Goal: Task Accomplishment & Management: Use online tool/utility

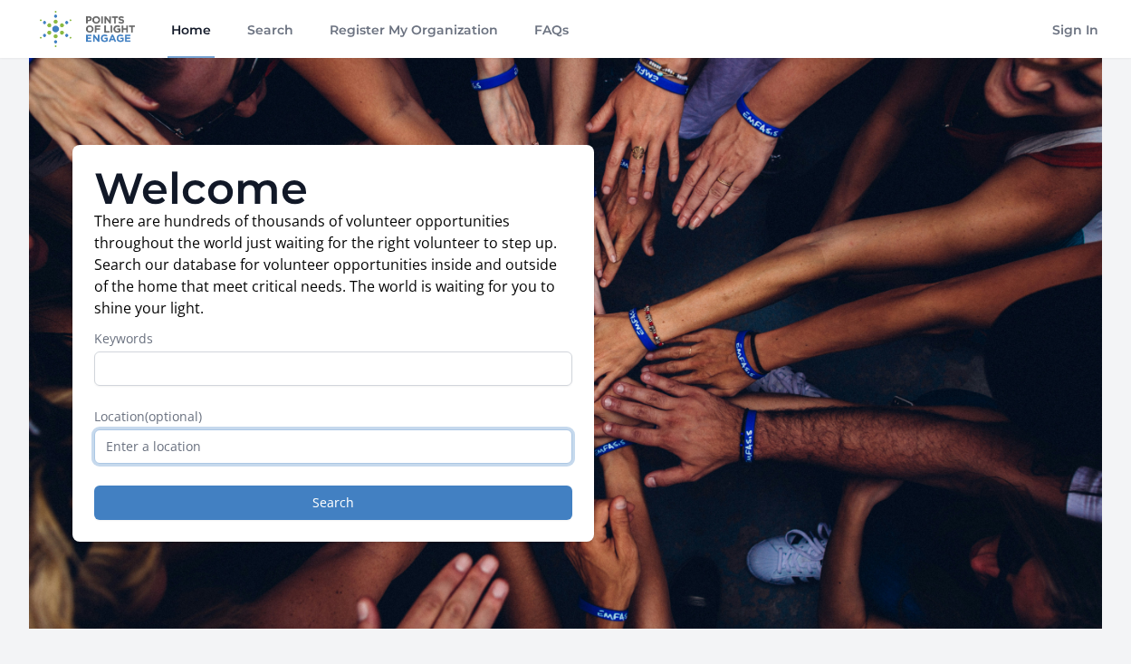
click at [337, 456] on input "text" at bounding box center [333, 446] width 478 height 34
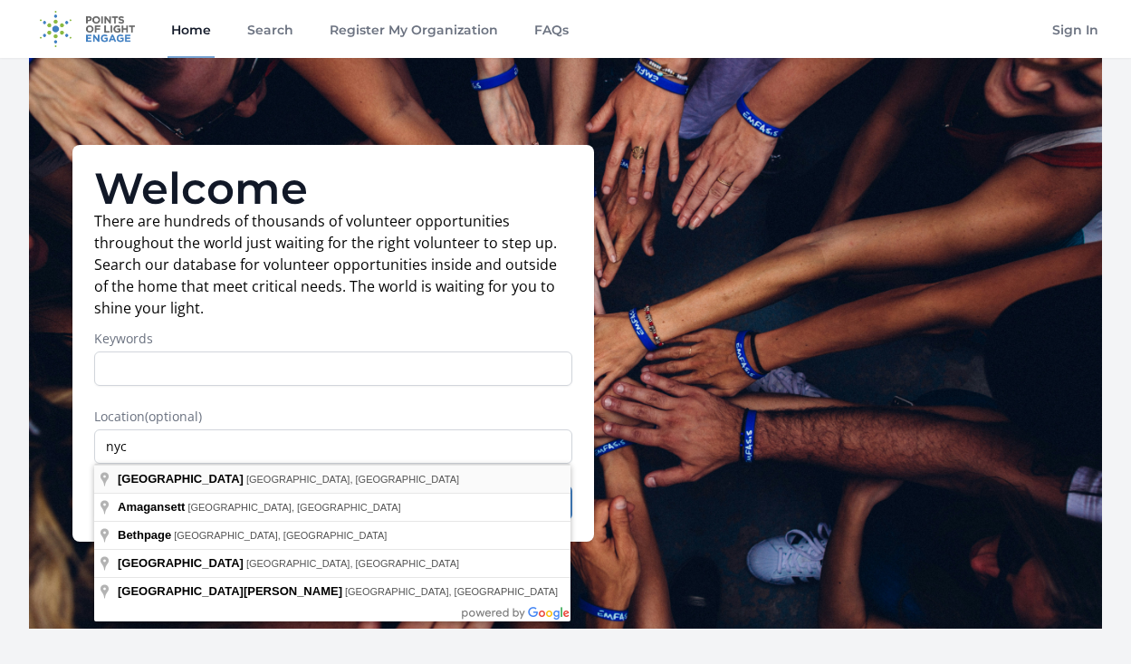
type input "NYC, NY, USA"
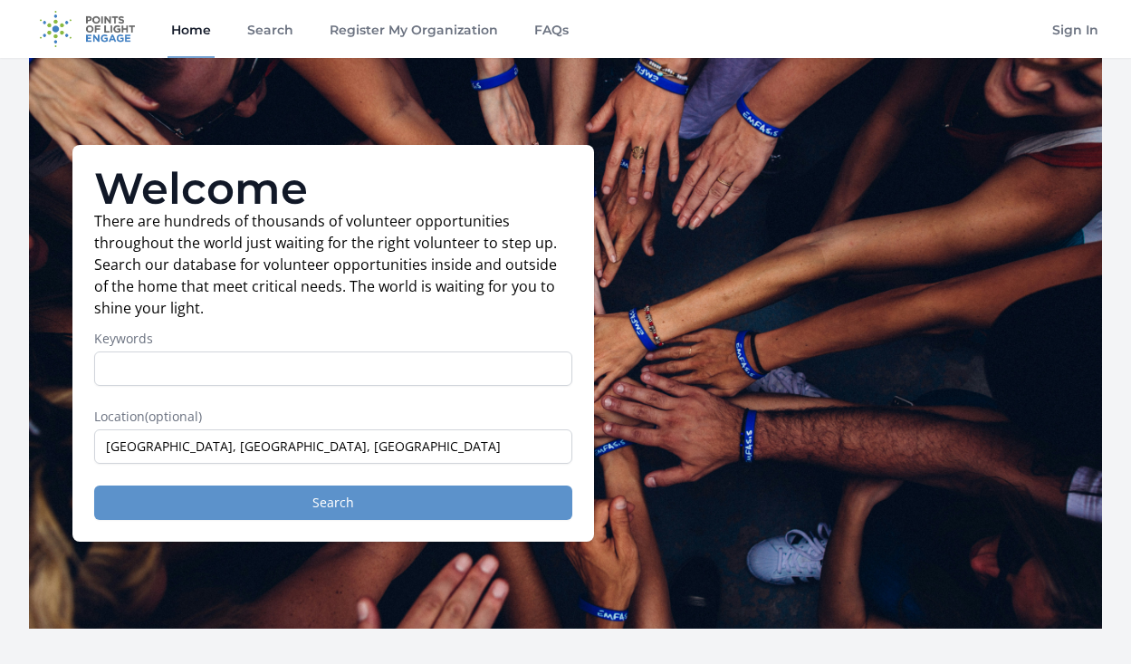
click at [308, 499] on button "Search" at bounding box center [333, 502] width 478 height 34
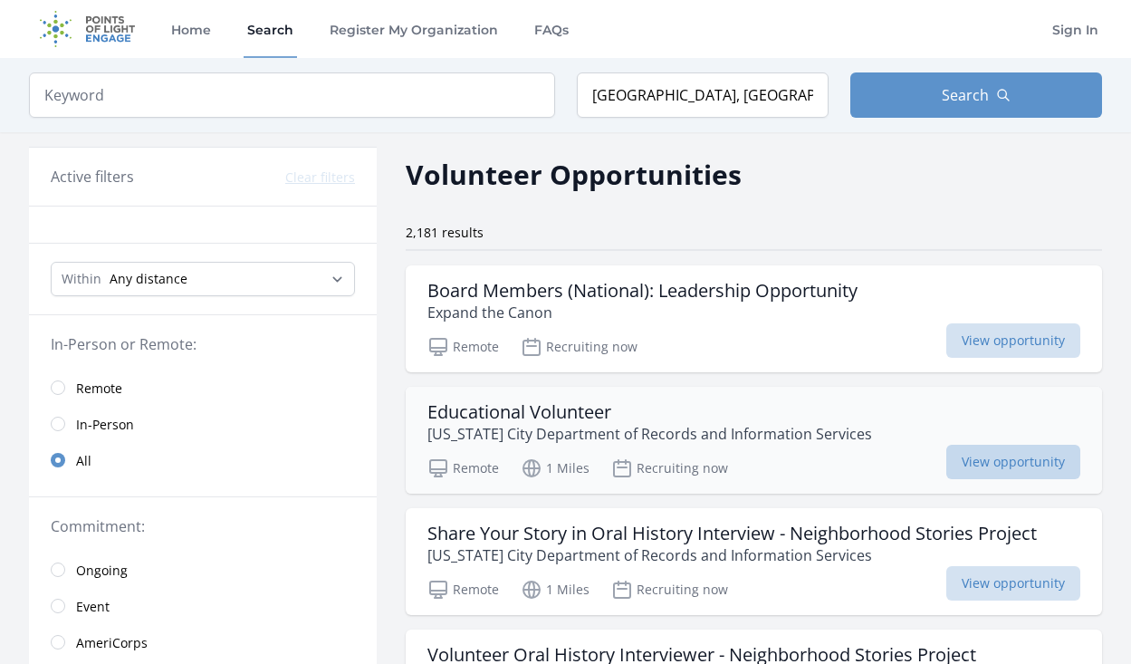
click at [987, 459] on span "View opportunity" at bounding box center [1013, 462] width 134 height 34
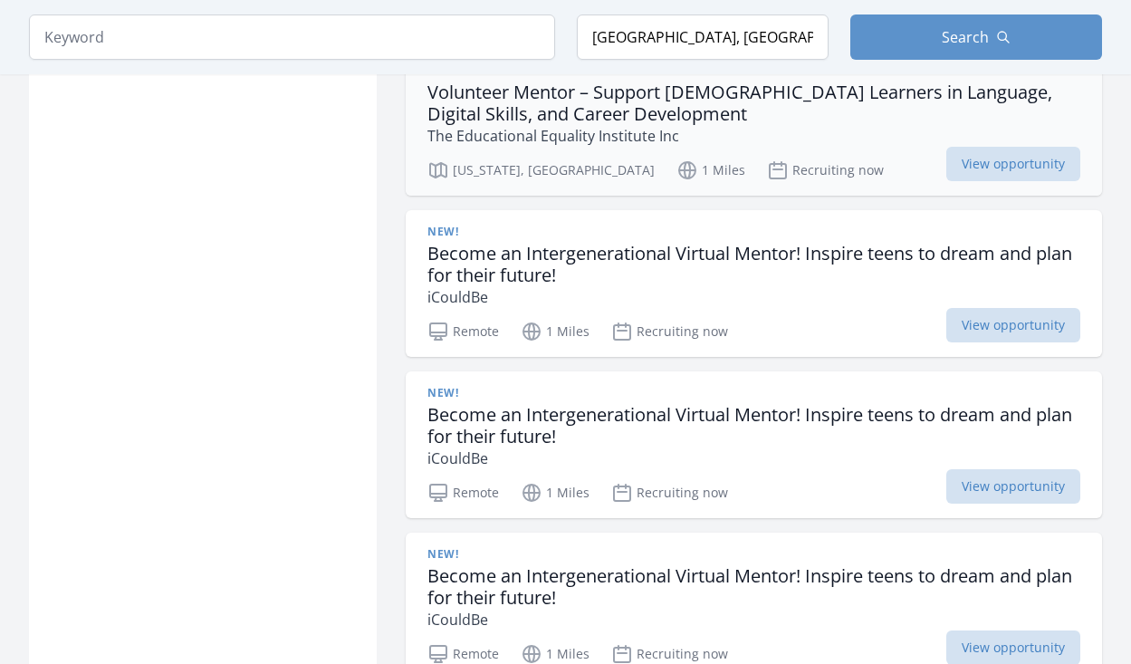
scroll to position [1841, 0]
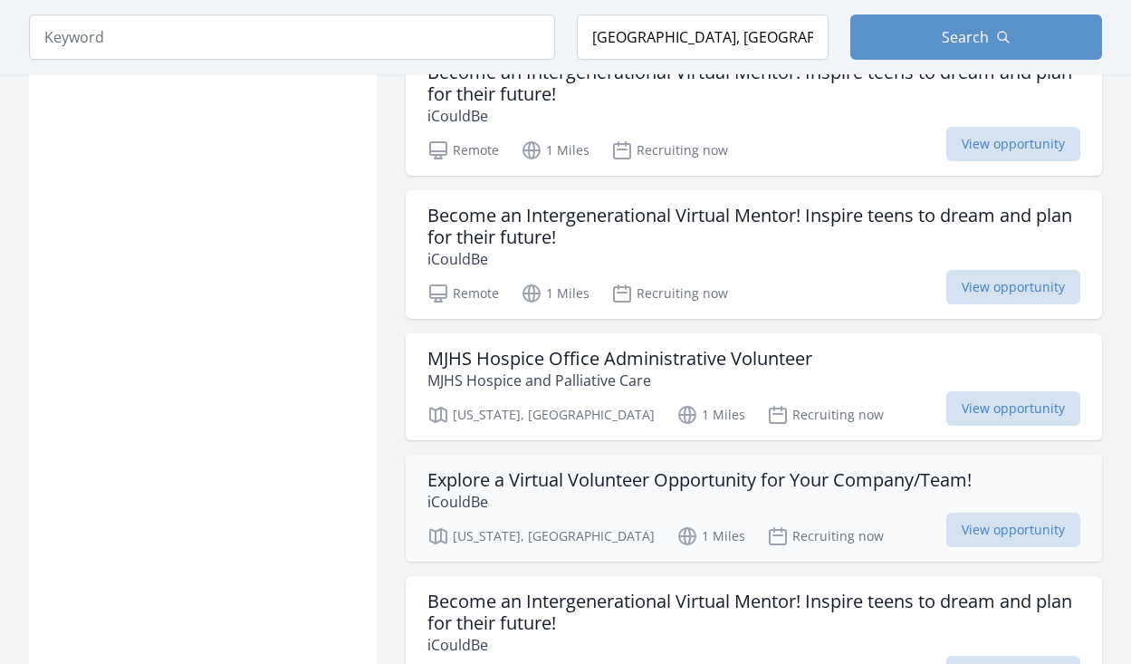
scroll to position [2889, 0]
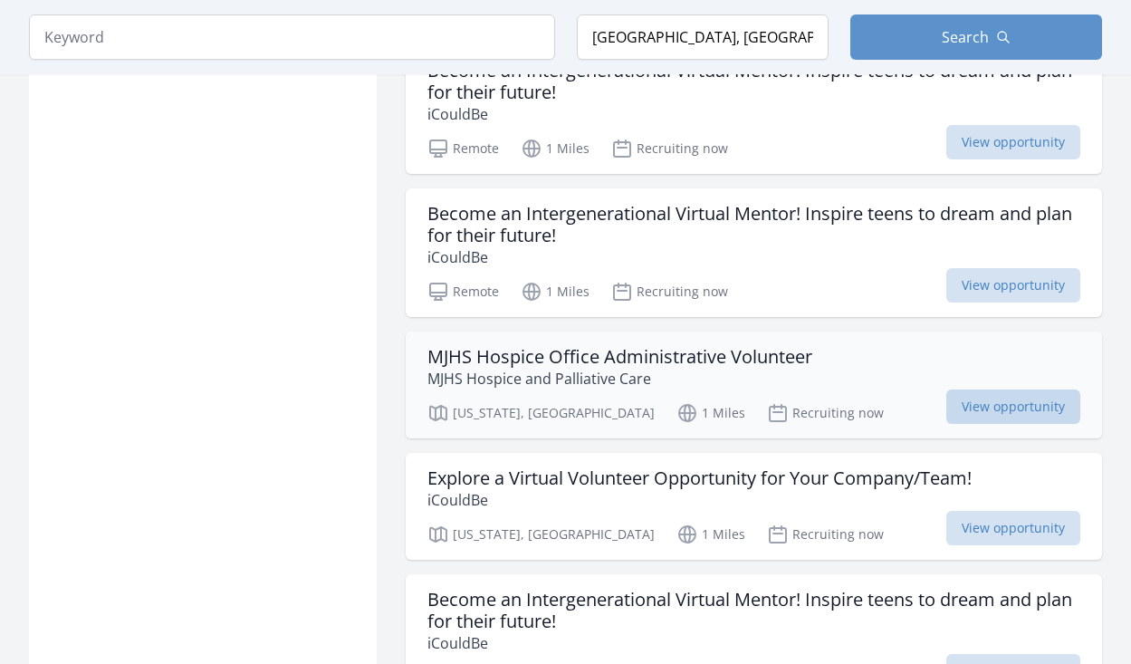
click at [1006, 389] on span "View opportunity" at bounding box center [1013, 406] width 134 height 34
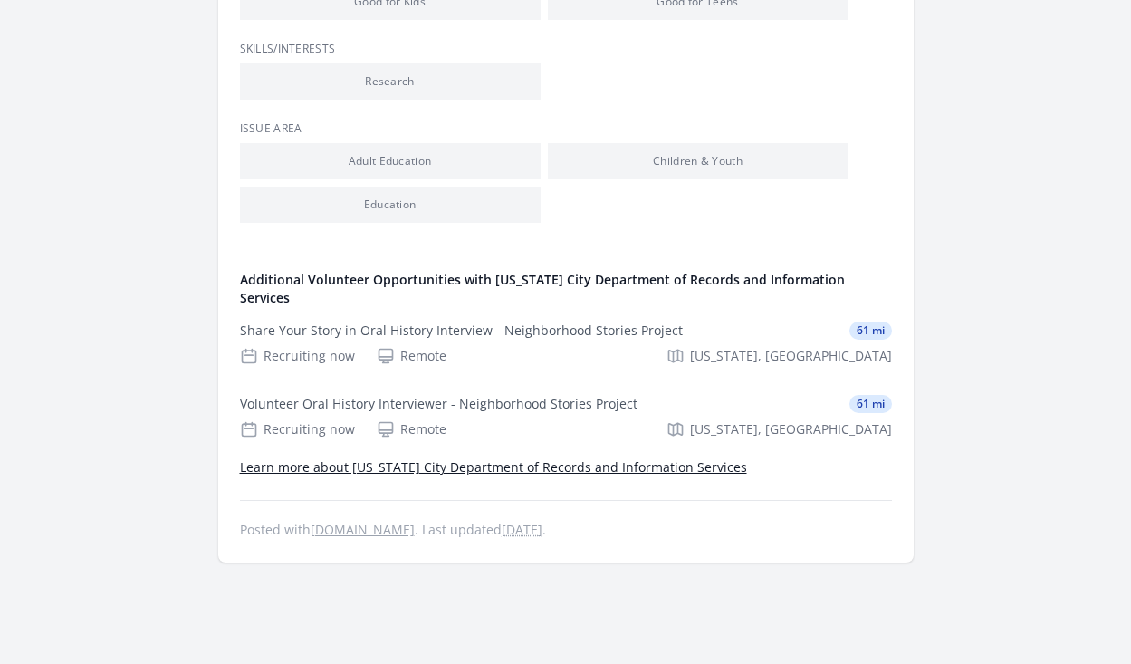
scroll to position [723, 0]
click at [700, 460] on link "Learn more about [US_STATE] City Department of Records and Information Services" at bounding box center [493, 468] width 507 height 17
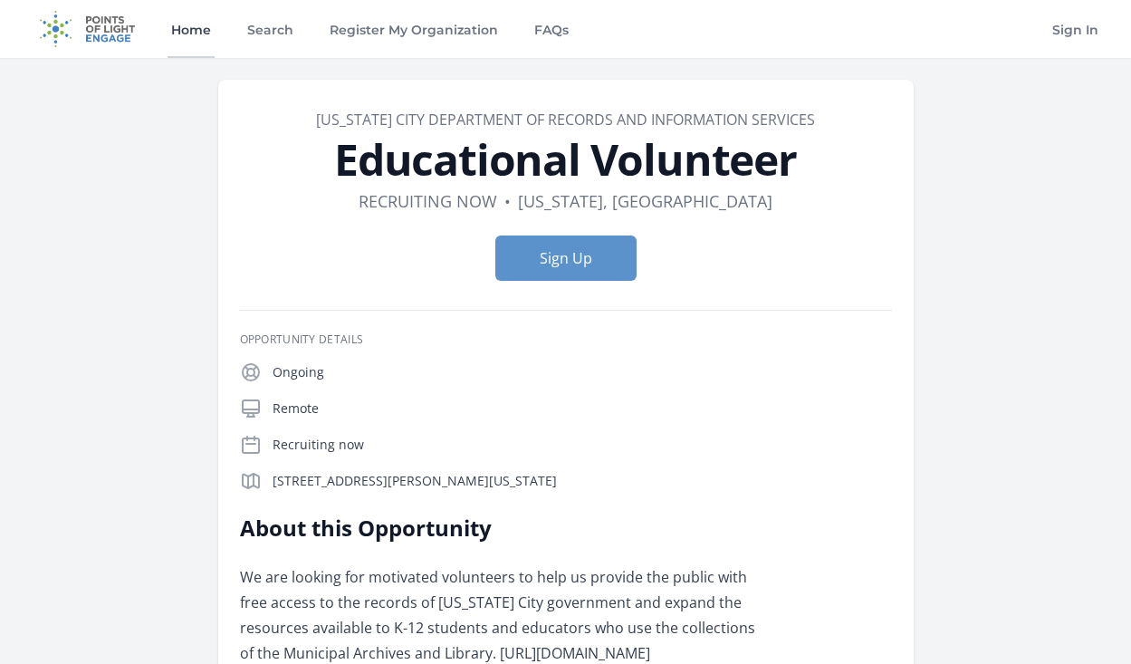
scroll to position [0, 0]
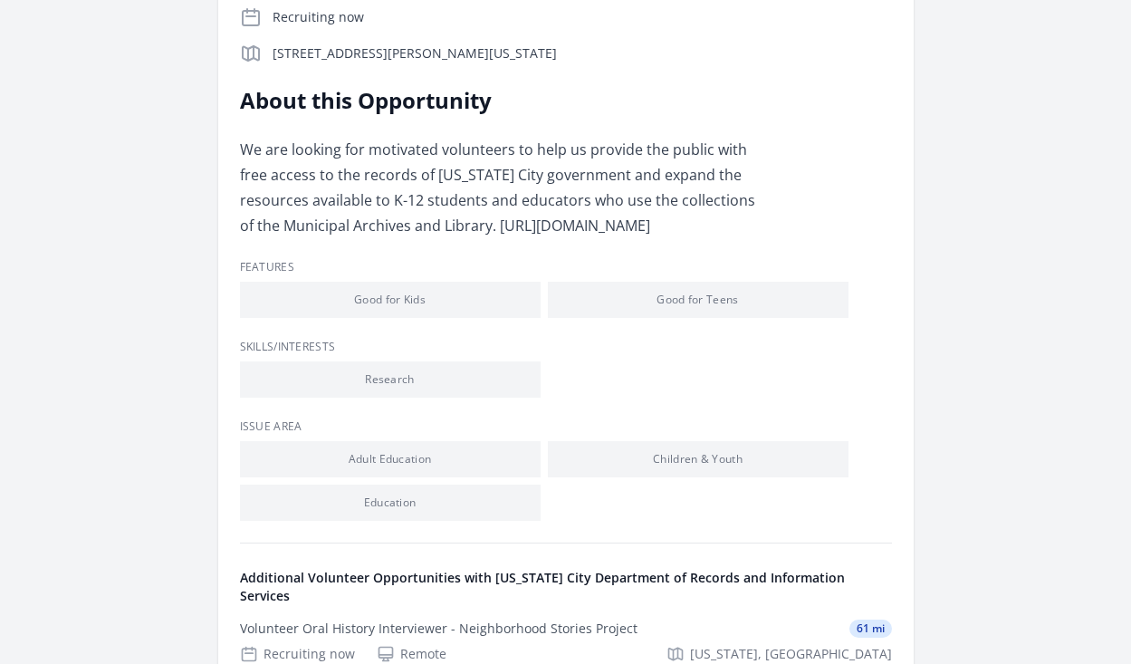
scroll to position [428, 0]
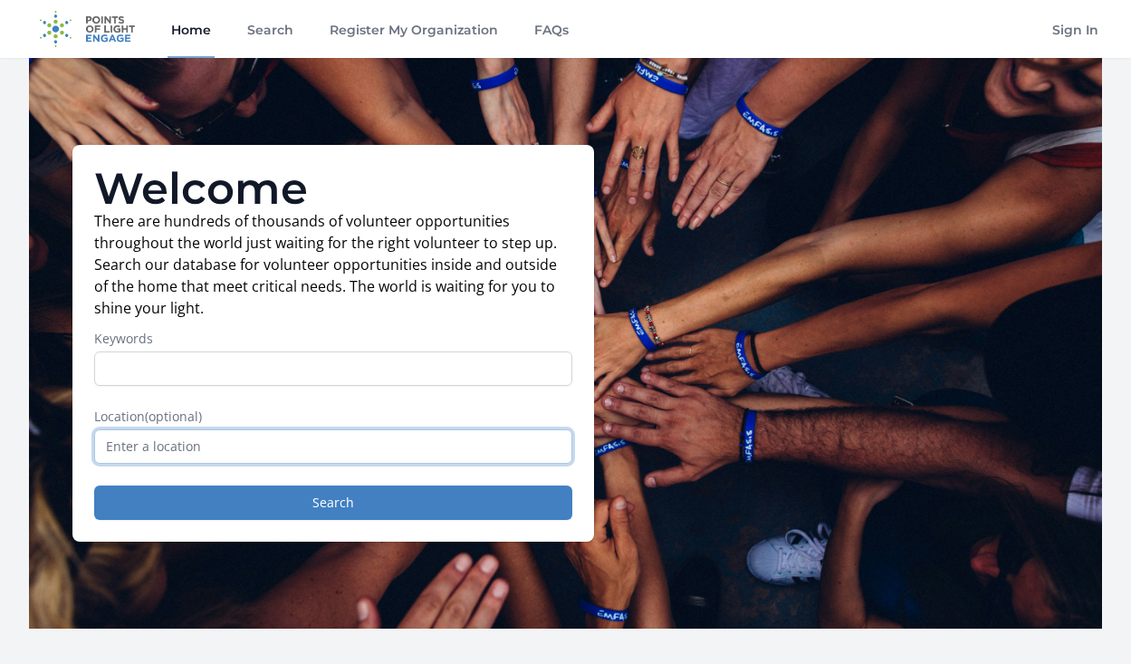
click at [200, 448] on input "text" at bounding box center [333, 446] width 478 height 34
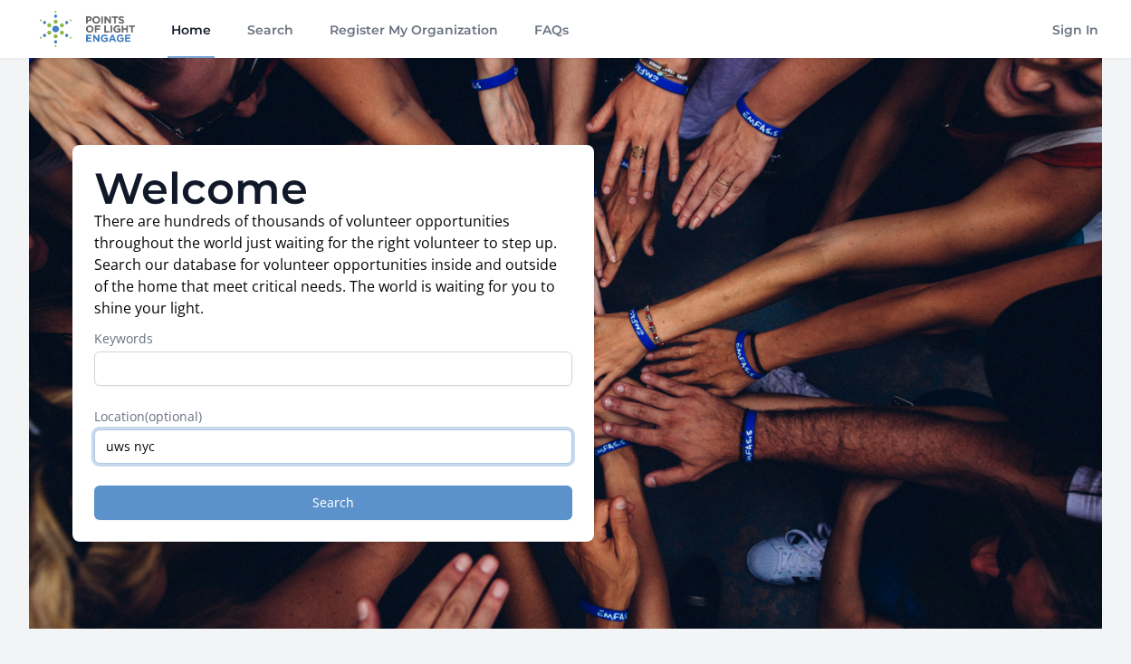
type input "uws nyc"
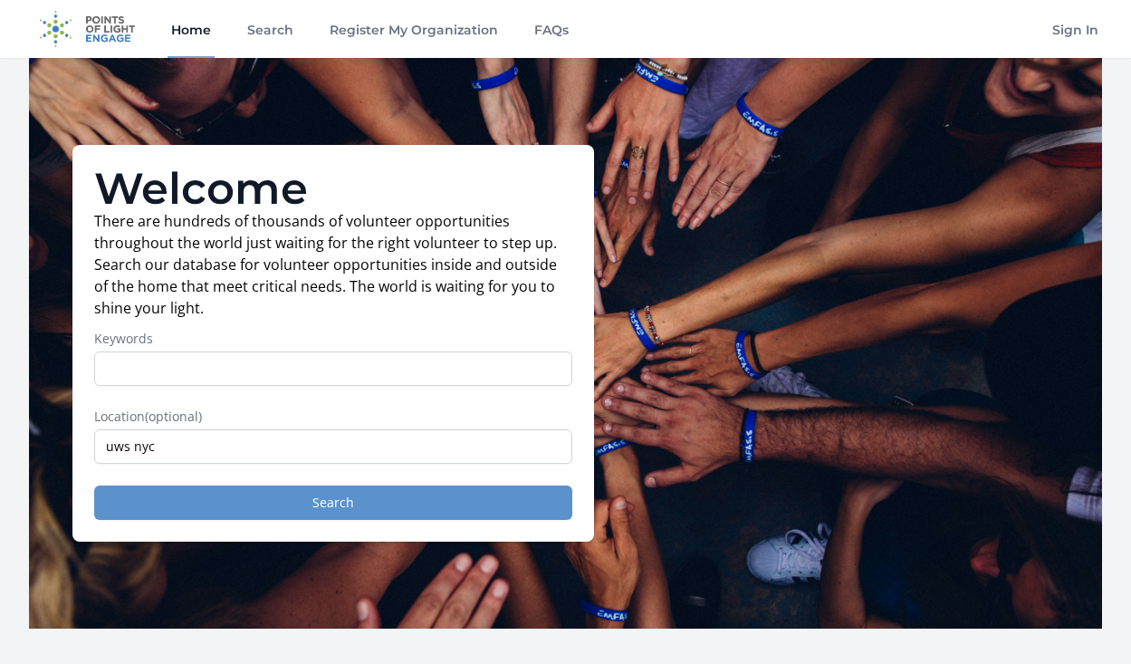
click at [230, 501] on button "Search" at bounding box center [333, 502] width 478 height 34
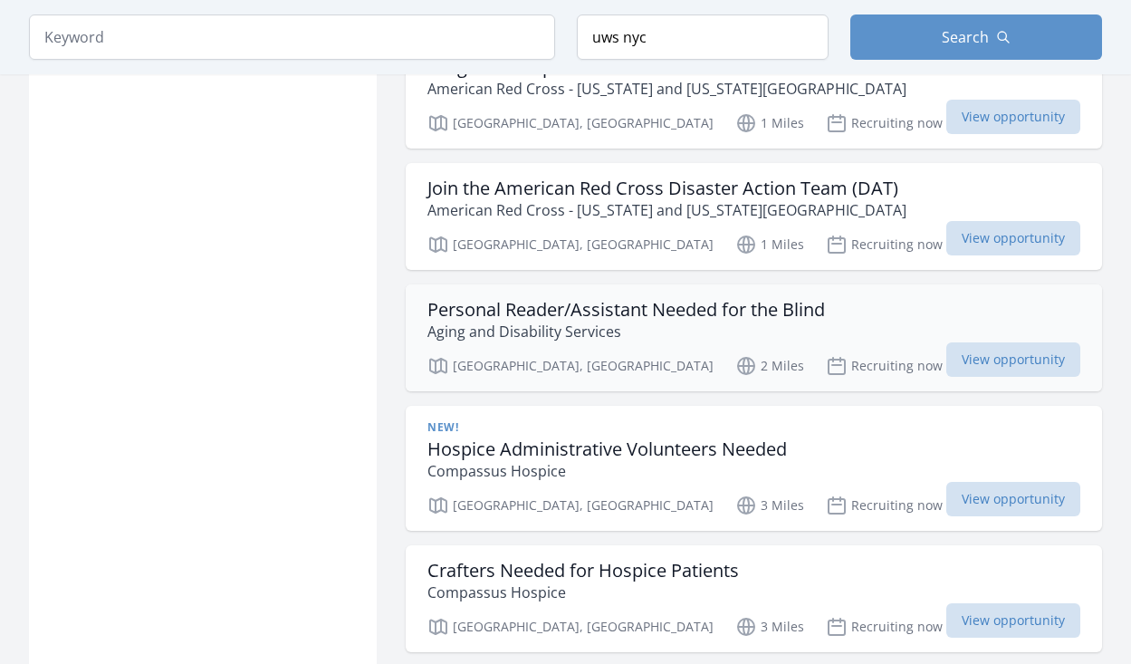
scroll to position [2043, 0]
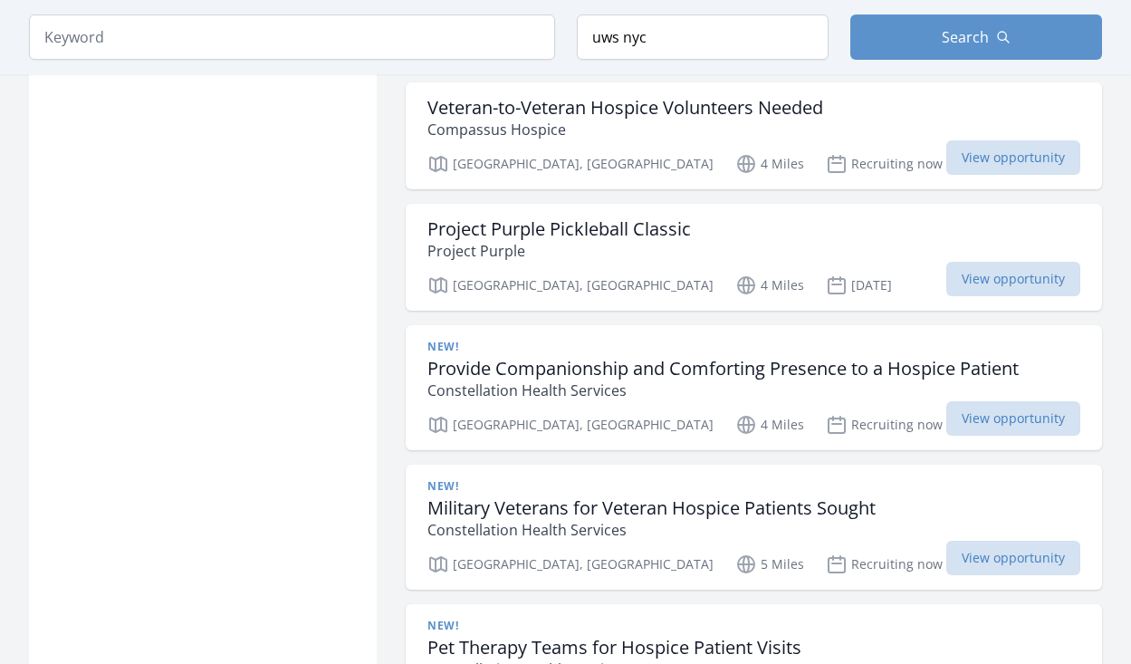
scroll to position [3249, 0]
click at [656, 34] on input "uws nyc" at bounding box center [703, 36] width 252 height 45
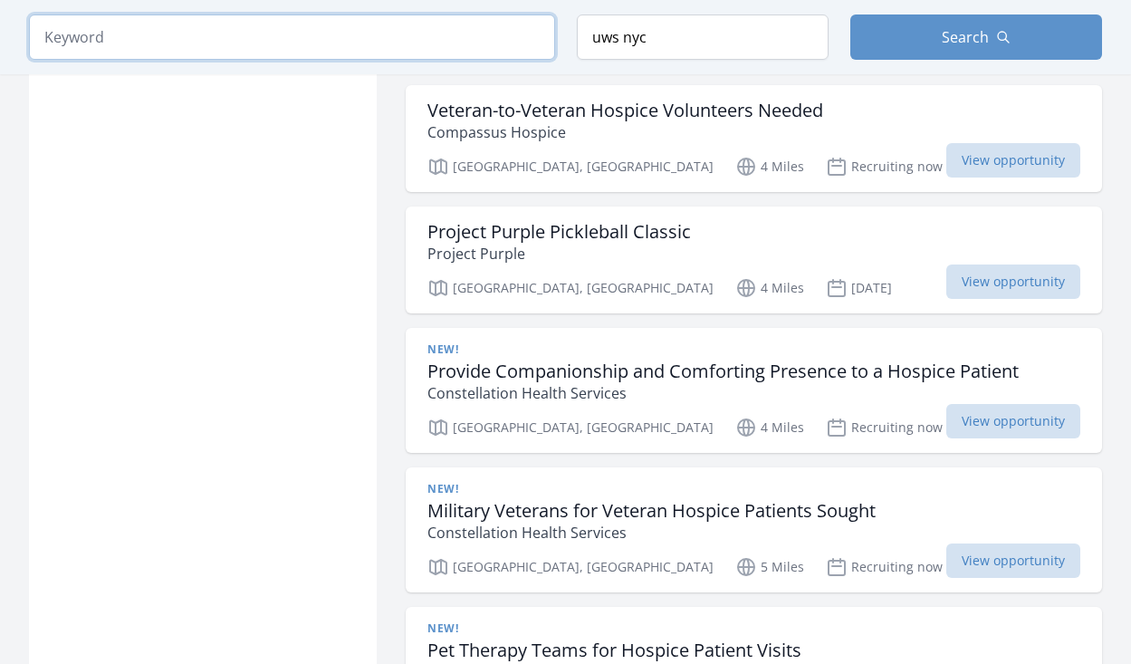
click at [163, 32] on input "search" at bounding box center [292, 36] width 526 height 45
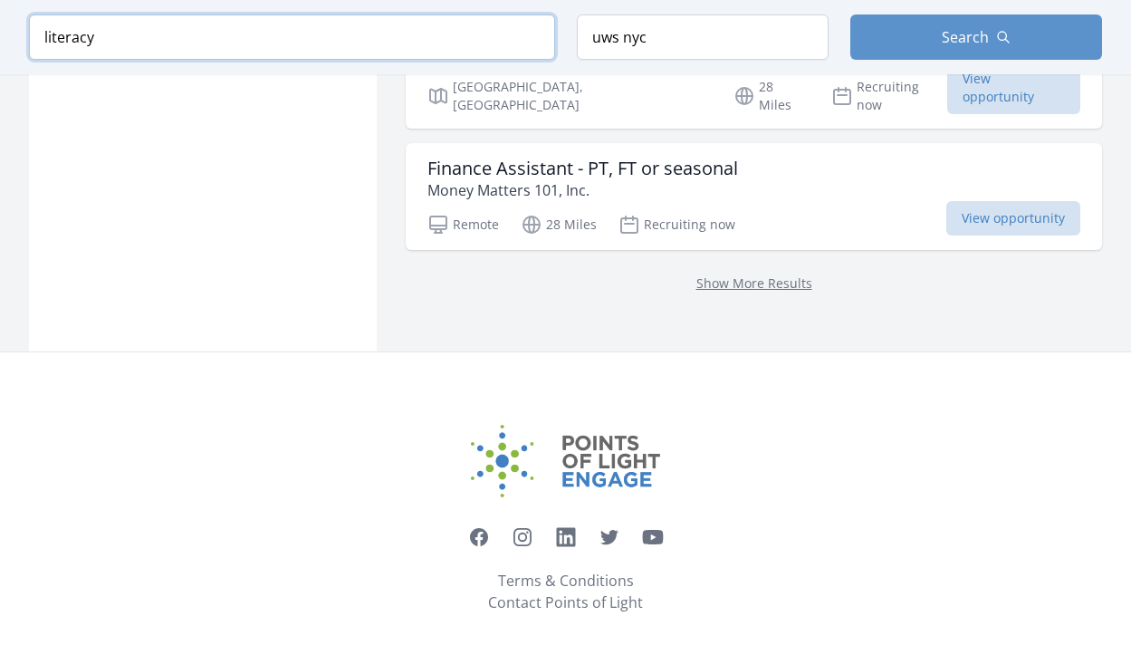
scroll to position [2500, 0]
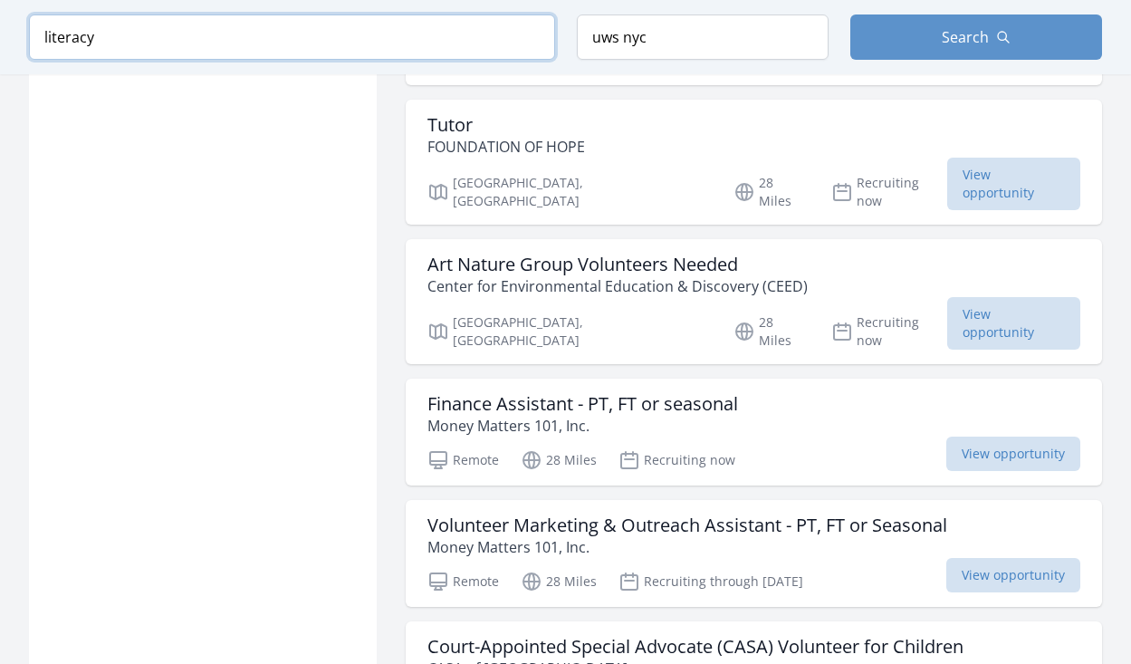
type input "literacy"
click at [694, 48] on input "uws nyc" at bounding box center [703, 36] width 252 height 45
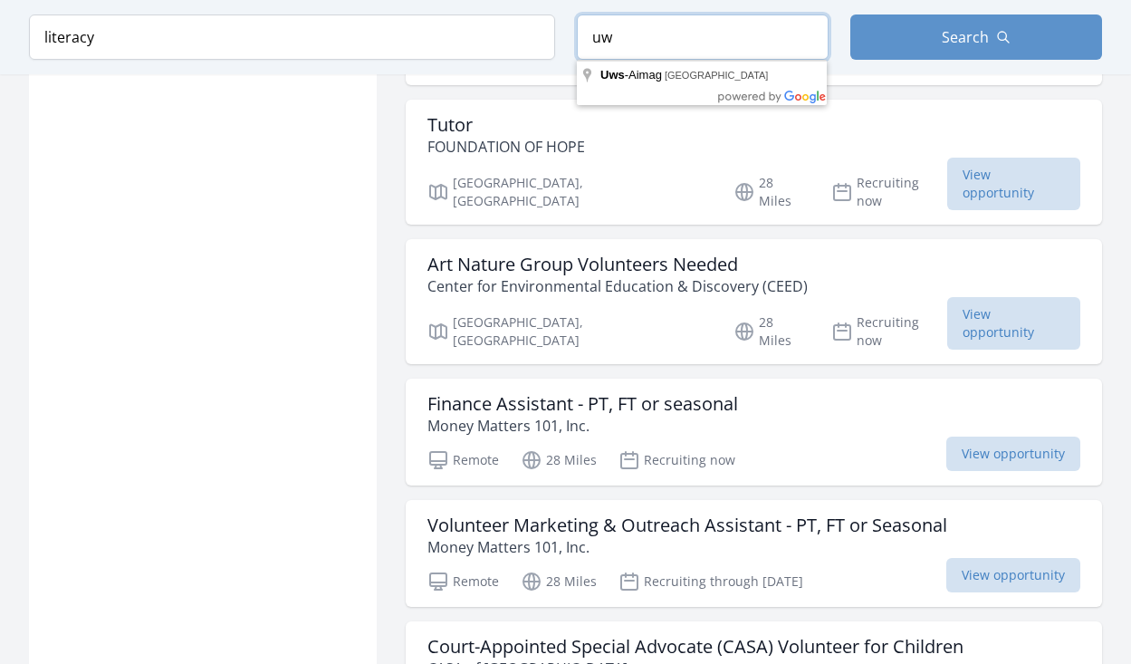
type input "u"
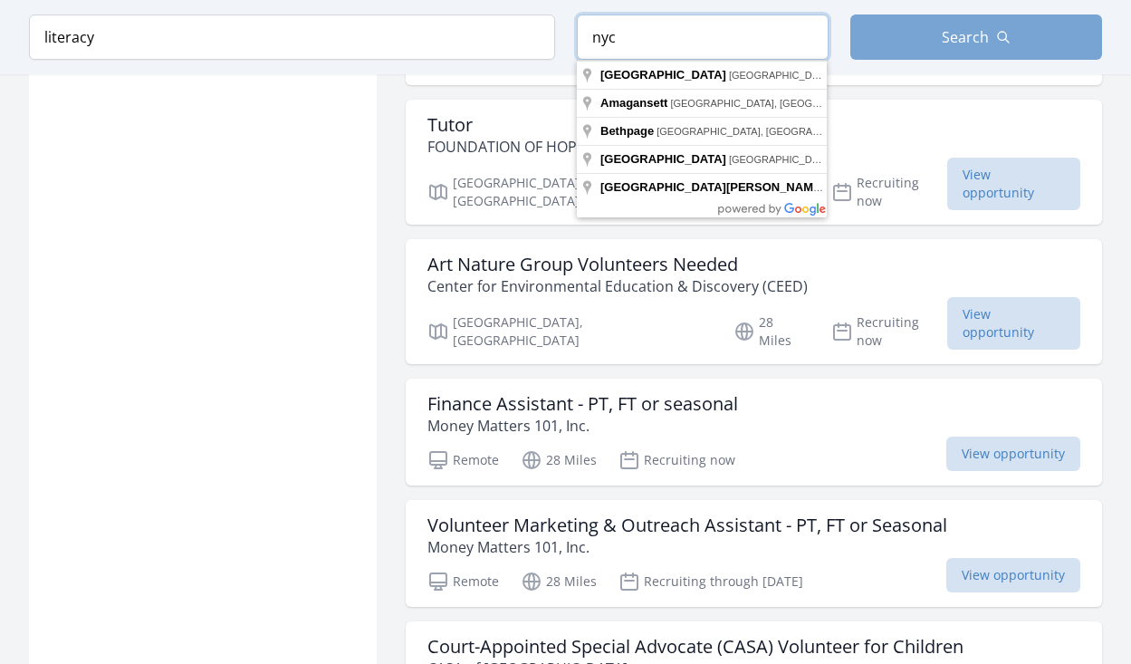
type input "nyc"
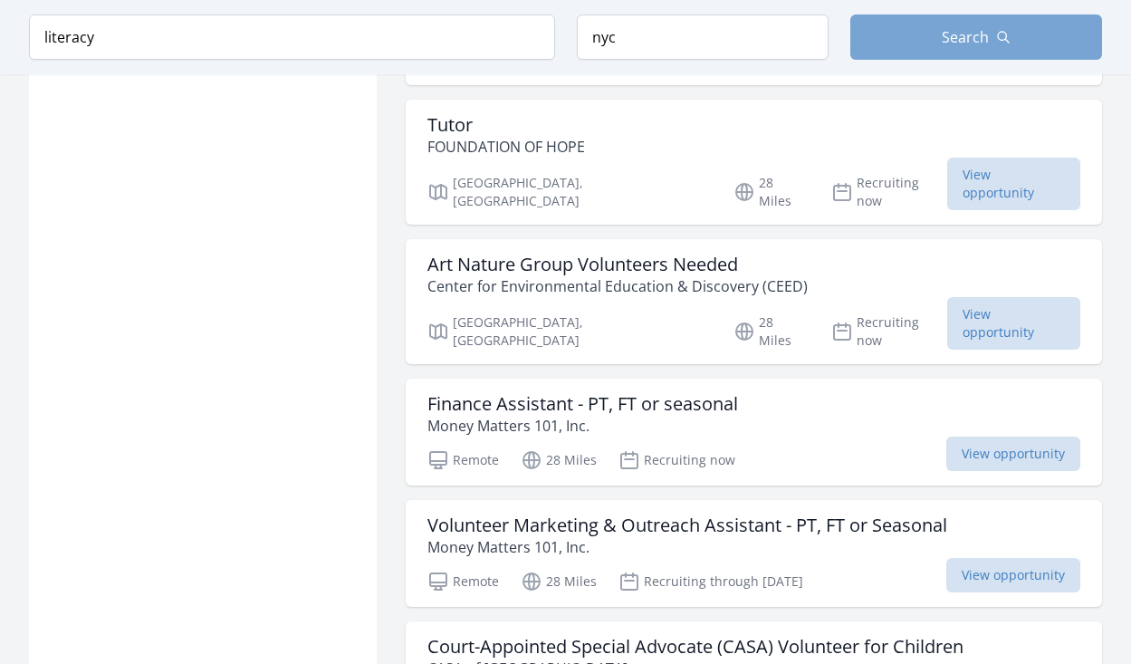
click at [1038, 25] on button "Search" at bounding box center [976, 36] width 252 height 45
